Goal: Use online tool/utility

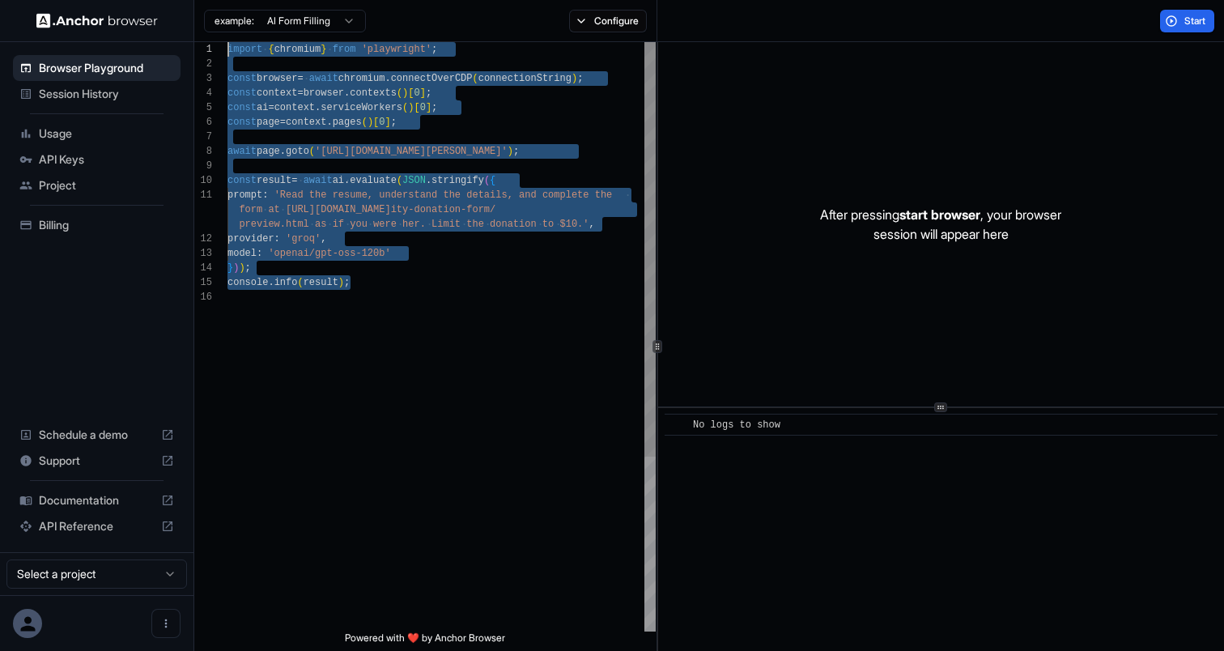
drag, startPoint x: 379, startPoint y: 287, endPoint x: 86, endPoint y: 18, distance: 398.1
click at [227, 42] on div "import { chromium } from 'playwright' ; const browser = await chromium . connec…" at bounding box center [441, 460] width 428 height 837
click at [248, 111] on div "import { chromium } from 'playwright' ; const browser = await chromium . connec…" at bounding box center [441, 460] width 428 height 837
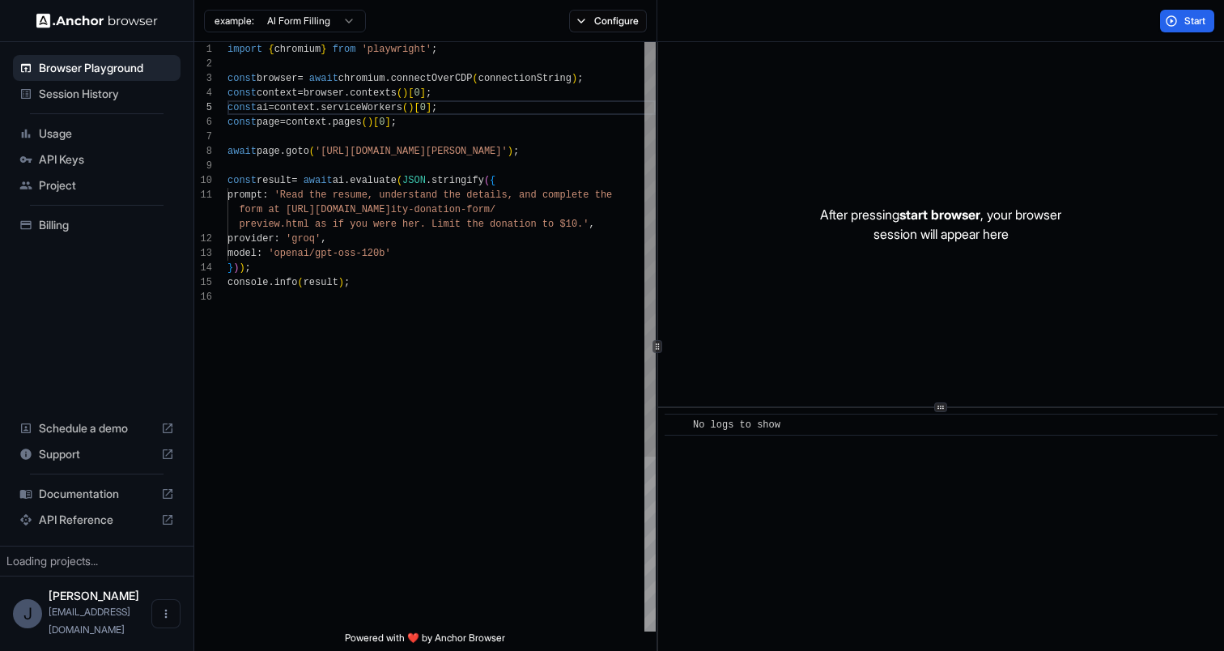
click at [236, 52] on div "import { chromium } from 'playwright' ; const browser = await chromium . connec…" at bounding box center [441, 460] width 428 height 837
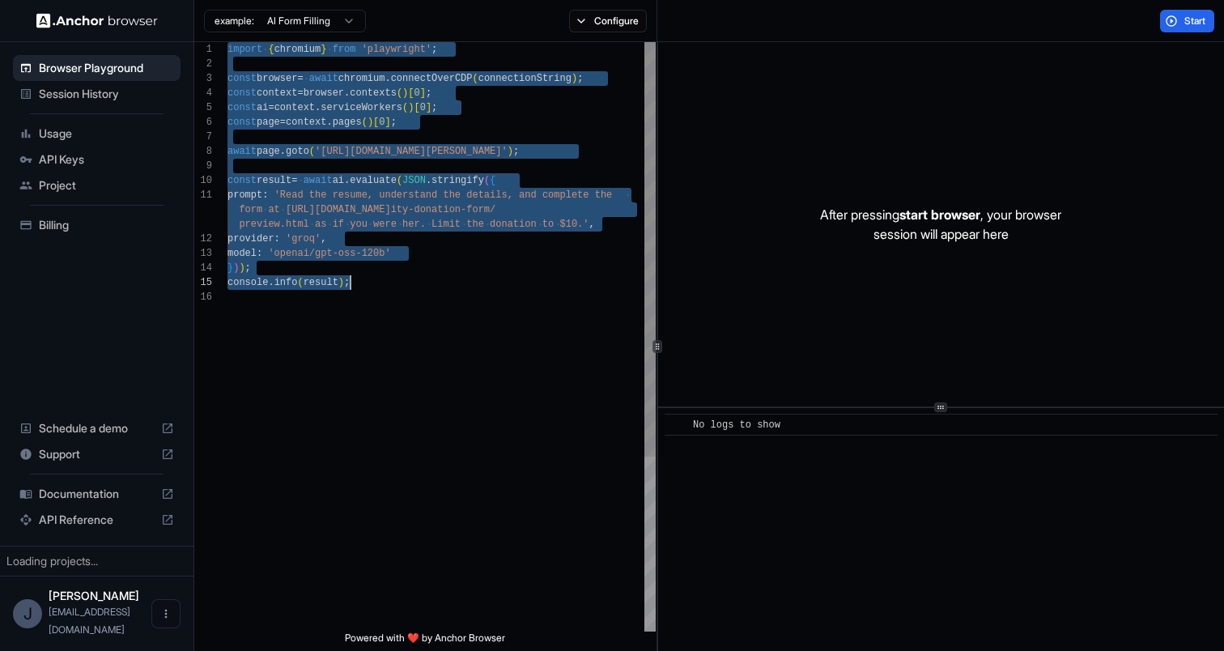
drag, startPoint x: 236, startPoint y: 52, endPoint x: 407, endPoint y: 283, distance: 287.6
click at [407, 283] on div "import { chromium } from 'playwright' ; const browser = await chromium . connec…" at bounding box center [441, 460] width 428 height 837
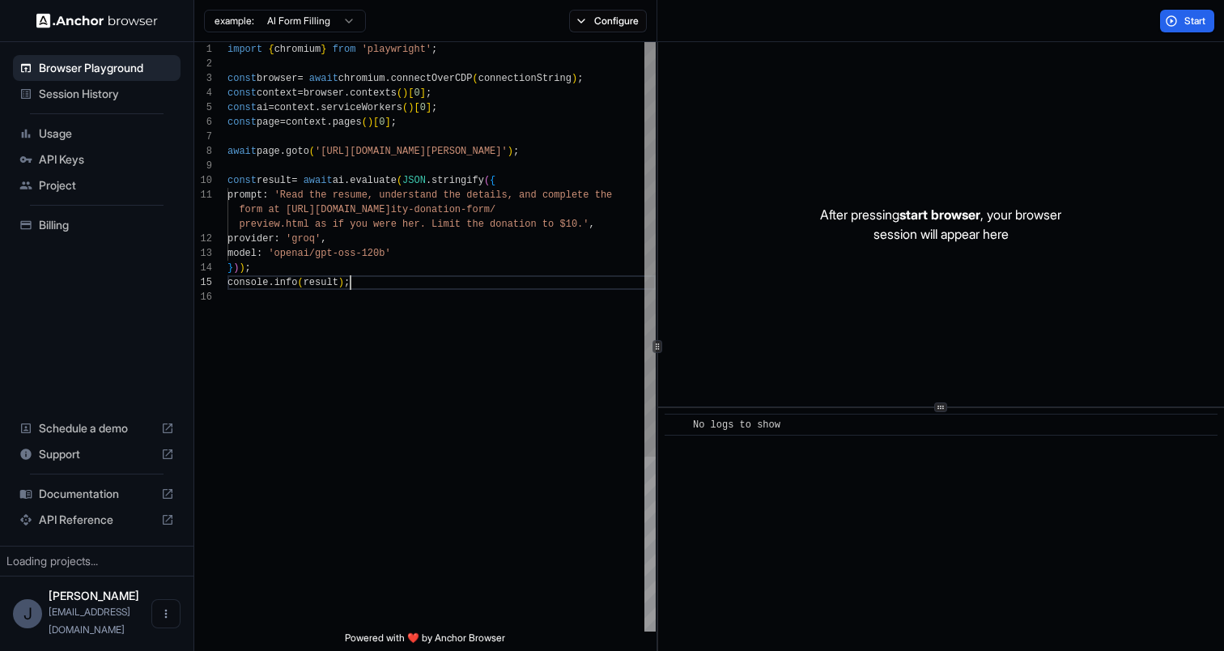
scroll to position [87, 0]
click at [419, 286] on div "import { chromium } from 'playwright' ; const browser = await chromium . connec…" at bounding box center [441, 460] width 428 height 837
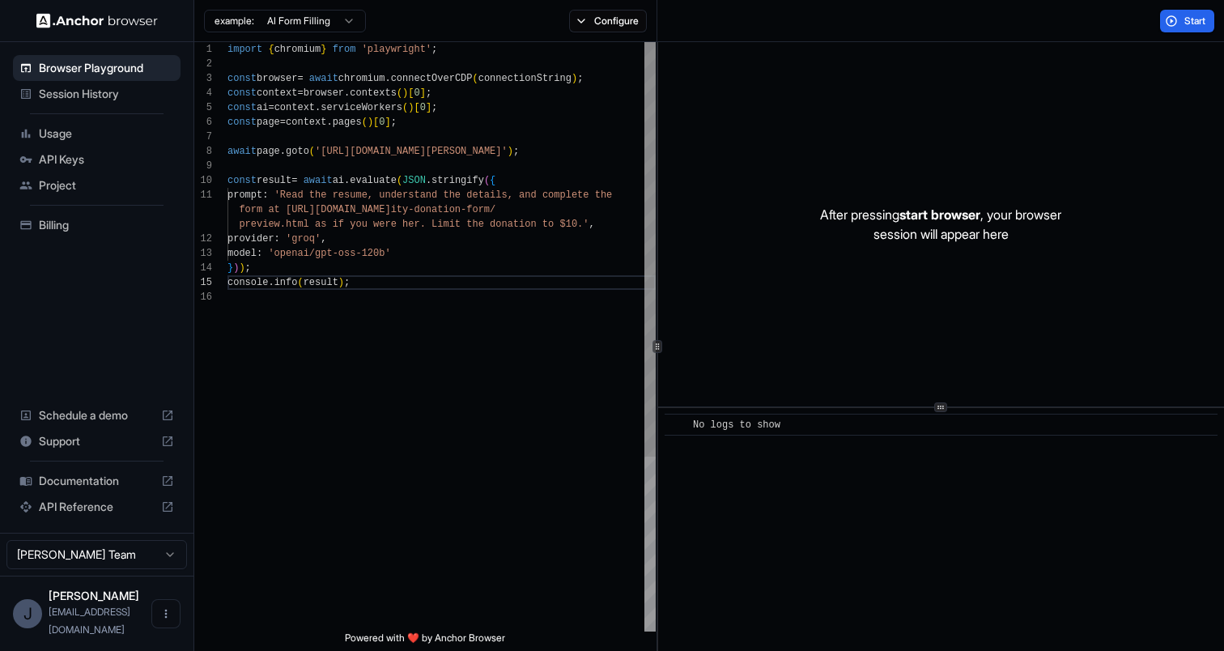
click at [299, 197] on div "import { chromium } from 'playwright' ; const browser = await chromium . connec…" at bounding box center [441, 460] width 428 height 837
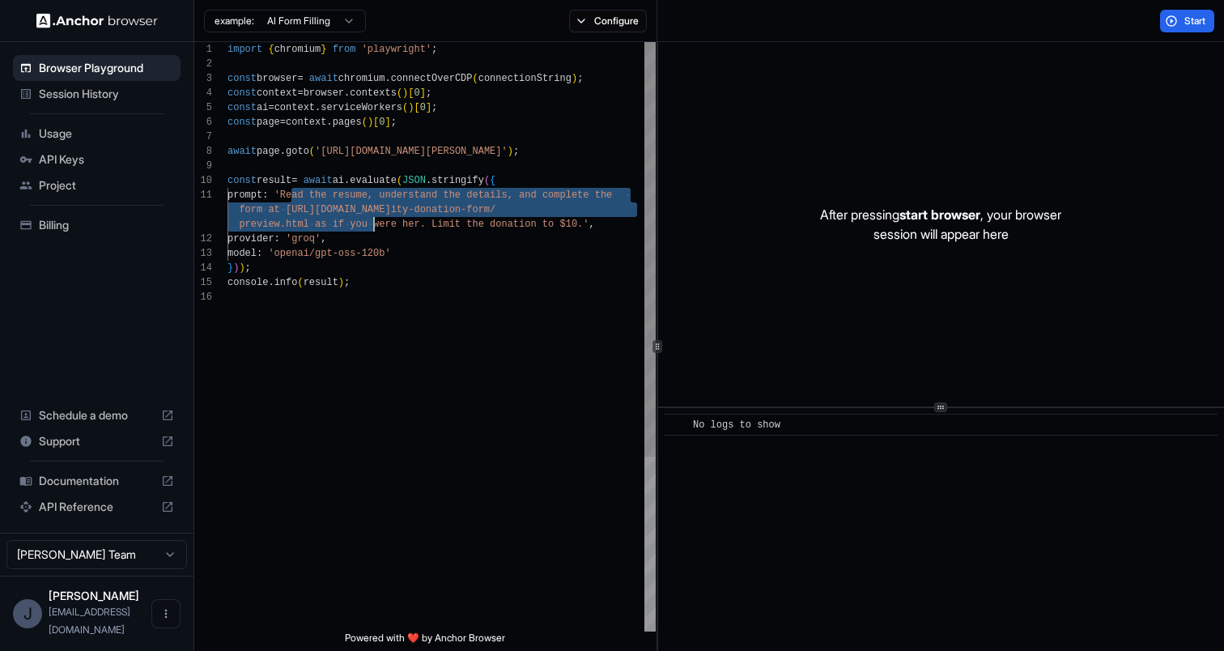
drag, startPoint x: 299, startPoint y: 197, endPoint x: 371, endPoint y: 223, distance: 77.3
click at [371, 223] on div "import { chromium } from 'playwright' ; const browser = await chromium . connec…" at bounding box center [441, 460] width 428 height 837
click at [347, 199] on div "import { chromium } from 'playwright' ; const browser = await chromium . connec…" at bounding box center [441, 460] width 428 height 837
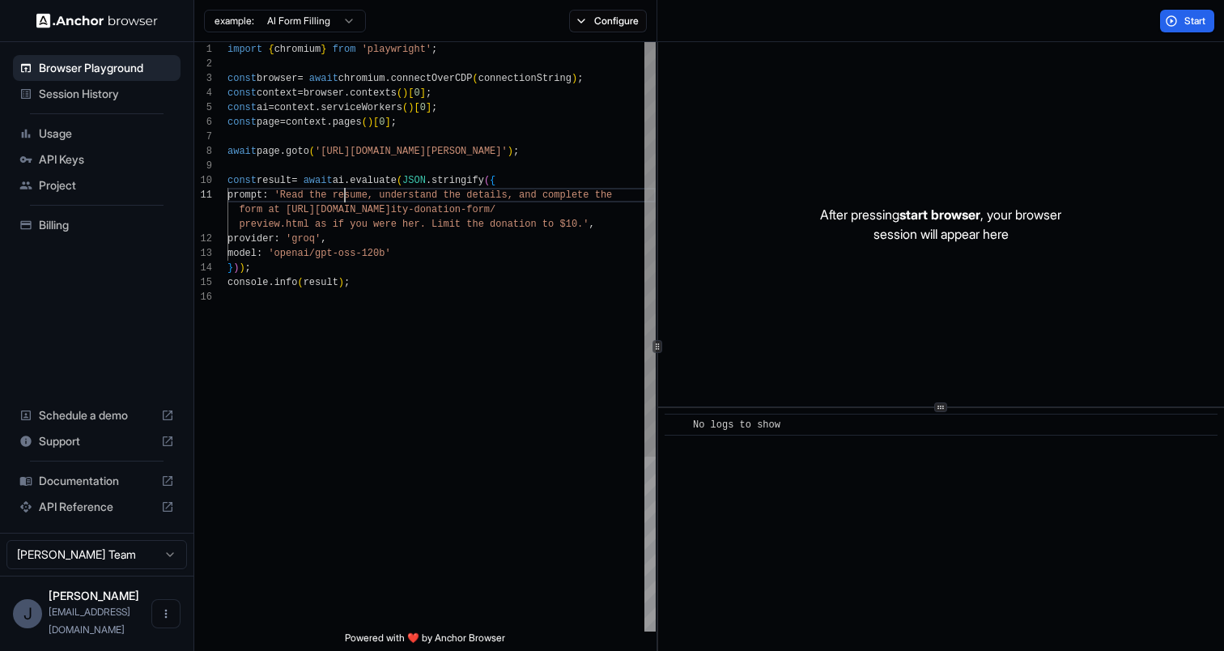
click at [347, 199] on div "import { chromium } from 'playwright' ; const browser = await chromium . connec…" at bounding box center [441, 460] width 428 height 837
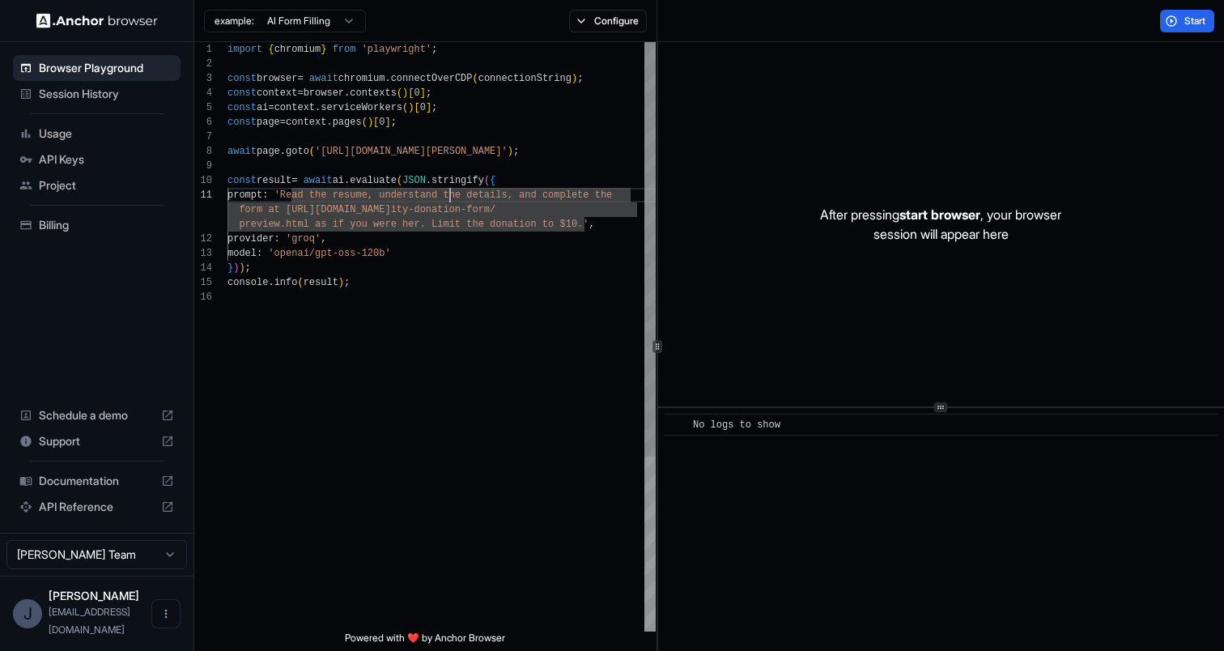
click at [448, 195] on div "import { chromium } from 'playwright' ; const browser = await chromium . connec…" at bounding box center [441, 460] width 428 height 837
click at [613, 193] on div "import { chromium } from 'playwright' ; const browser = await chromium . connec…" at bounding box center [441, 460] width 428 height 837
click at [299, 219] on div "import { chromium } from 'playwright' ; const browser = await chromium . connec…" at bounding box center [441, 460] width 428 height 837
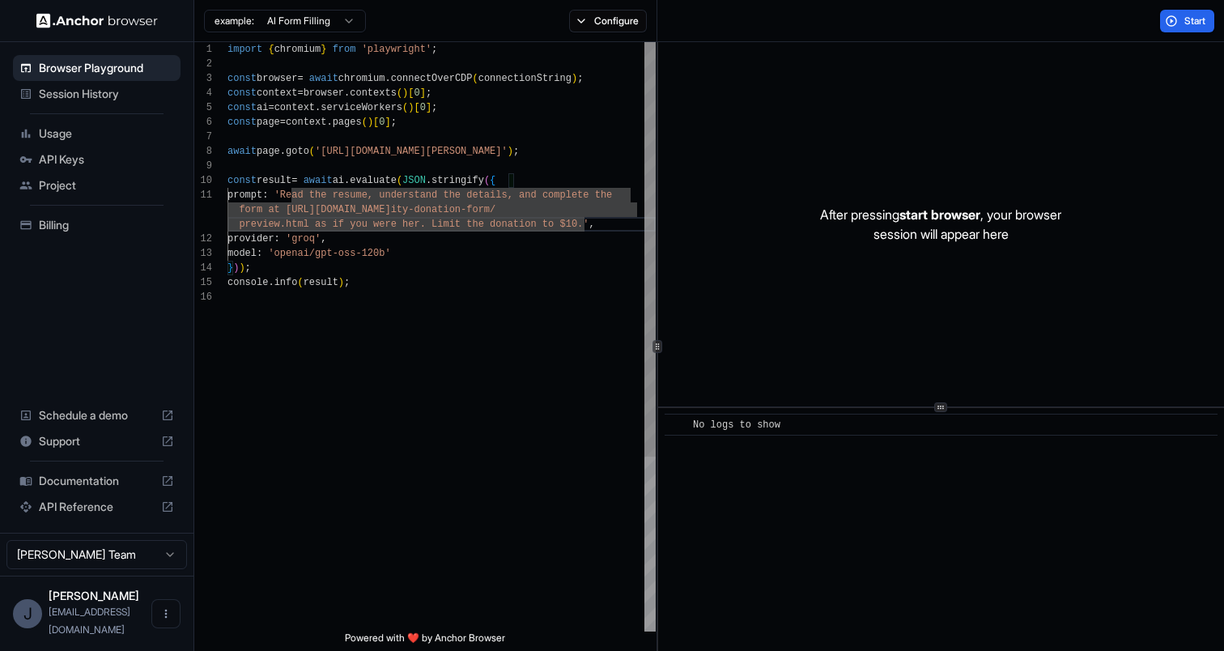
click at [297, 208] on div "import { chromium } from 'playwright' ; const browser = await chromium . connec…" at bounding box center [441, 460] width 428 height 837
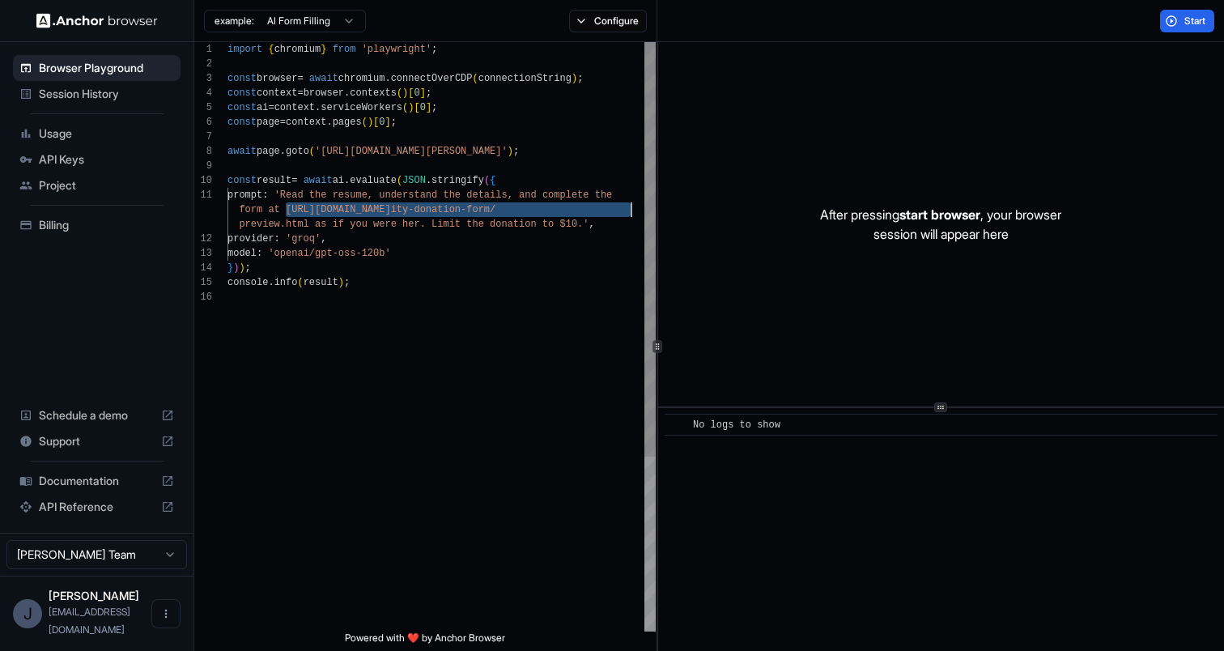
drag, startPoint x: 297, startPoint y: 208, endPoint x: 613, endPoint y: 206, distance: 315.6
click at [613, 206] on div "import { chromium } from 'playwright' ; const browser = await chromium . connec…" at bounding box center [441, 460] width 428 height 837
click at [280, 223] on div "import { chromium } from 'playwright' ; const browser = await chromium . connec…" at bounding box center [441, 460] width 428 height 837
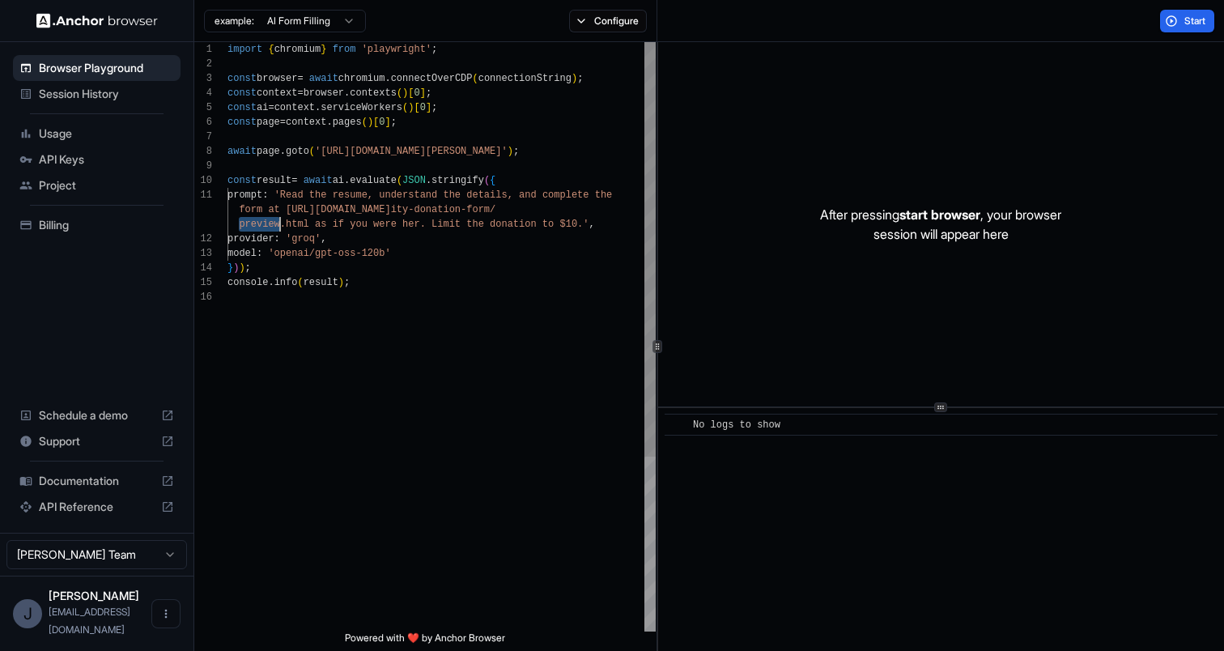
click at [280, 223] on div "import { chromium } from 'playwright' ; const browser = await chromium . connec…" at bounding box center [441, 460] width 428 height 837
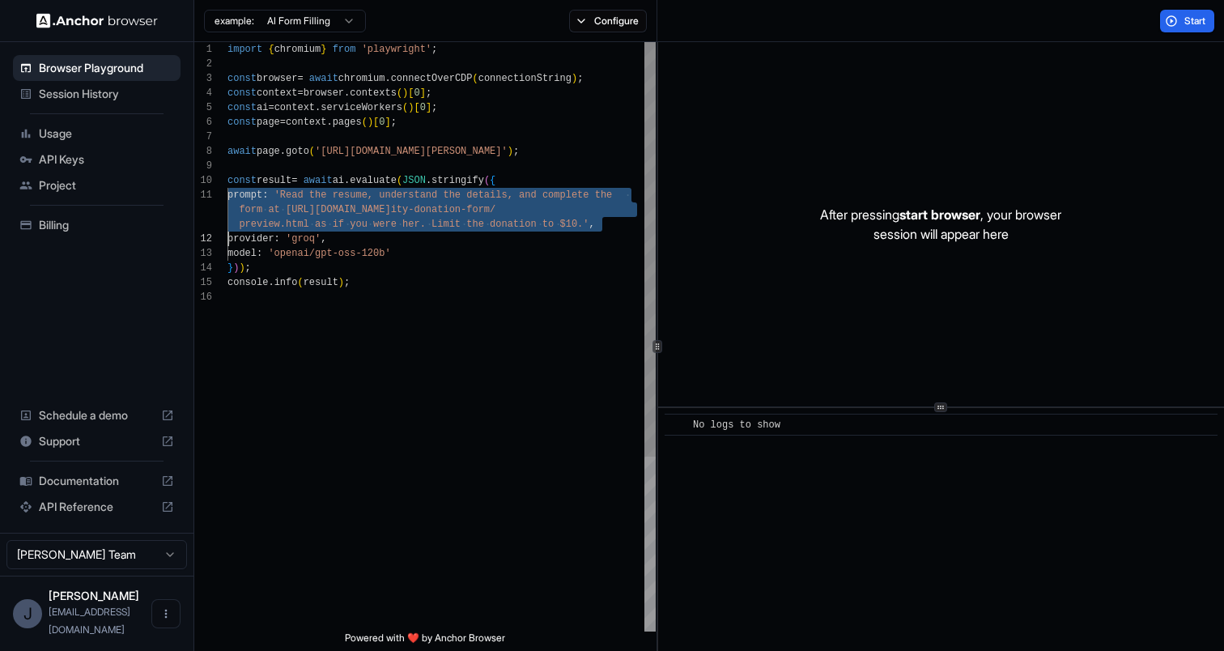
click at [306, 226] on div "import { chromium } from 'playwright' ; const browser = await chromium . connec…" at bounding box center [441, 460] width 428 height 837
click at [302, 199] on div "import { chromium } from 'playwright' ; const browser = await chromium . connec…" at bounding box center [441, 460] width 428 height 837
drag, startPoint x: 302, startPoint y: 199, endPoint x: 575, endPoint y: 233, distance: 275.7
click at [575, 233] on div "import { chromium } from 'playwright' ; const browser = await chromium . connec…" at bounding box center [441, 460] width 428 height 837
click at [830, 188] on div "After pressing start browser , your browser session will appear here" at bounding box center [941, 224] width 566 height 364
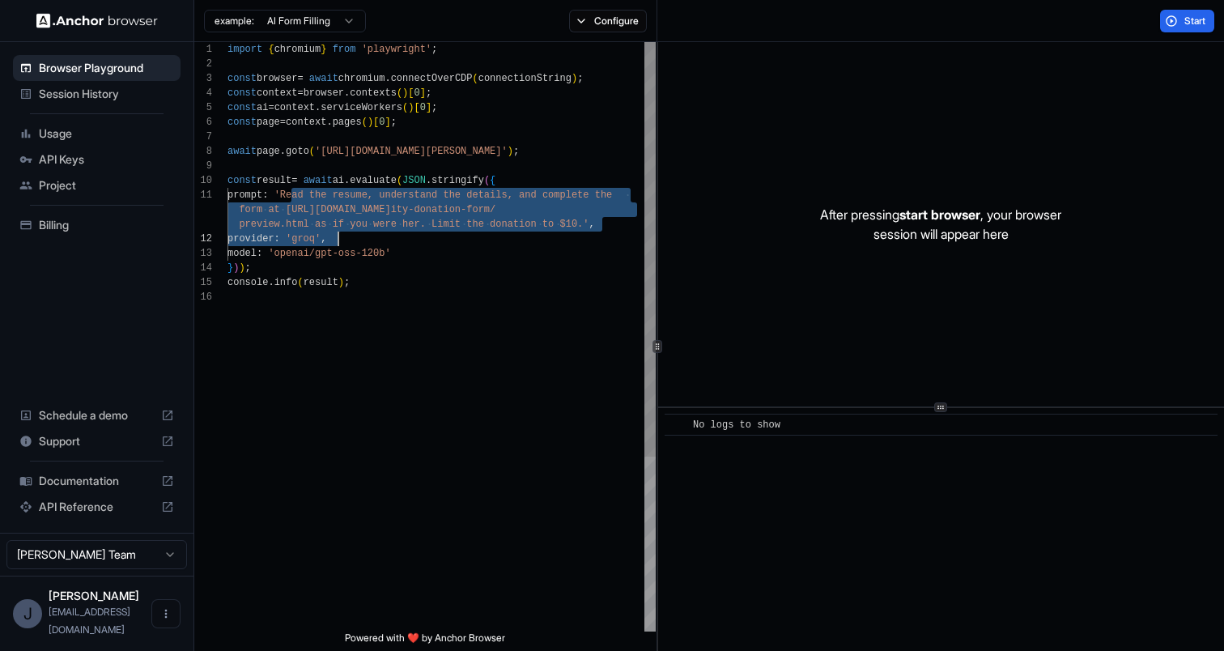
click at [413, 206] on div "import { chromium } from 'playwright' ; const browser = await chromium . connec…" at bounding box center [441, 460] width 428 height 837
type textarea "**********"
click at [389, 168] on div "import { chromium } from 'playwright' ; const browser = await chromium . connec…" at bounding box center [441, 460] width 428 height 837
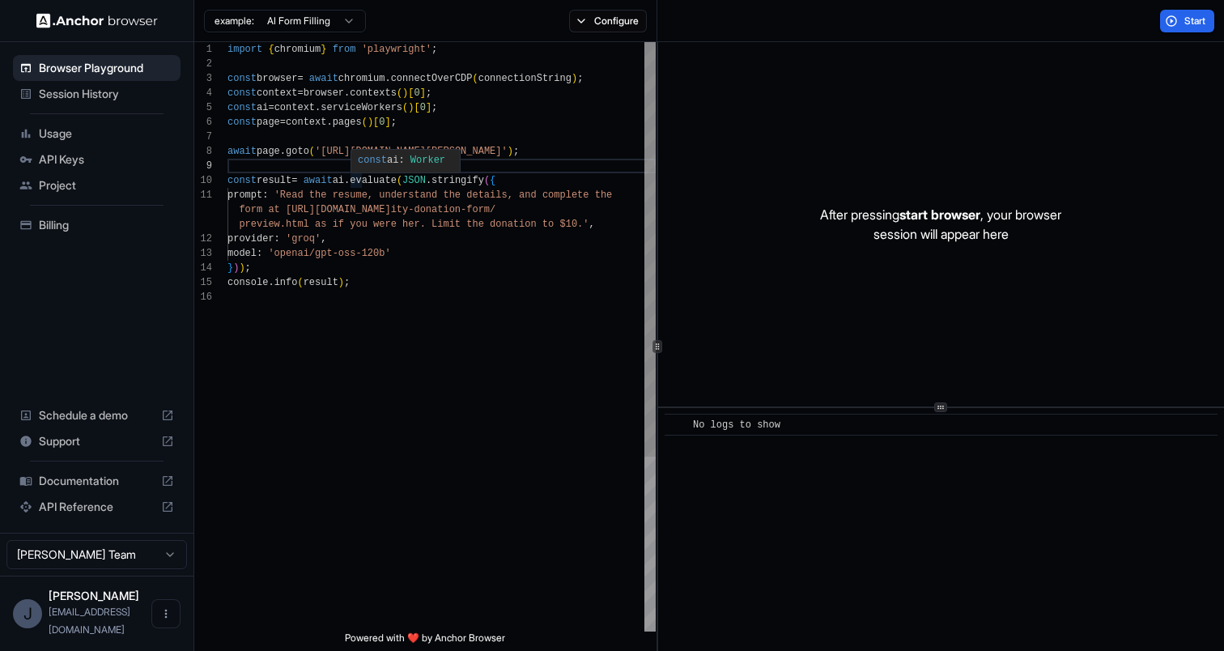
scroll to position [131, 0]
click at [354, 184] on div "import { chromium } from 'playwright' ; const browser = await chromium . connec…" at bounding box center [441, 460] width 428 height 837
